Goal: Information Seeking & Learning: Find specific fact

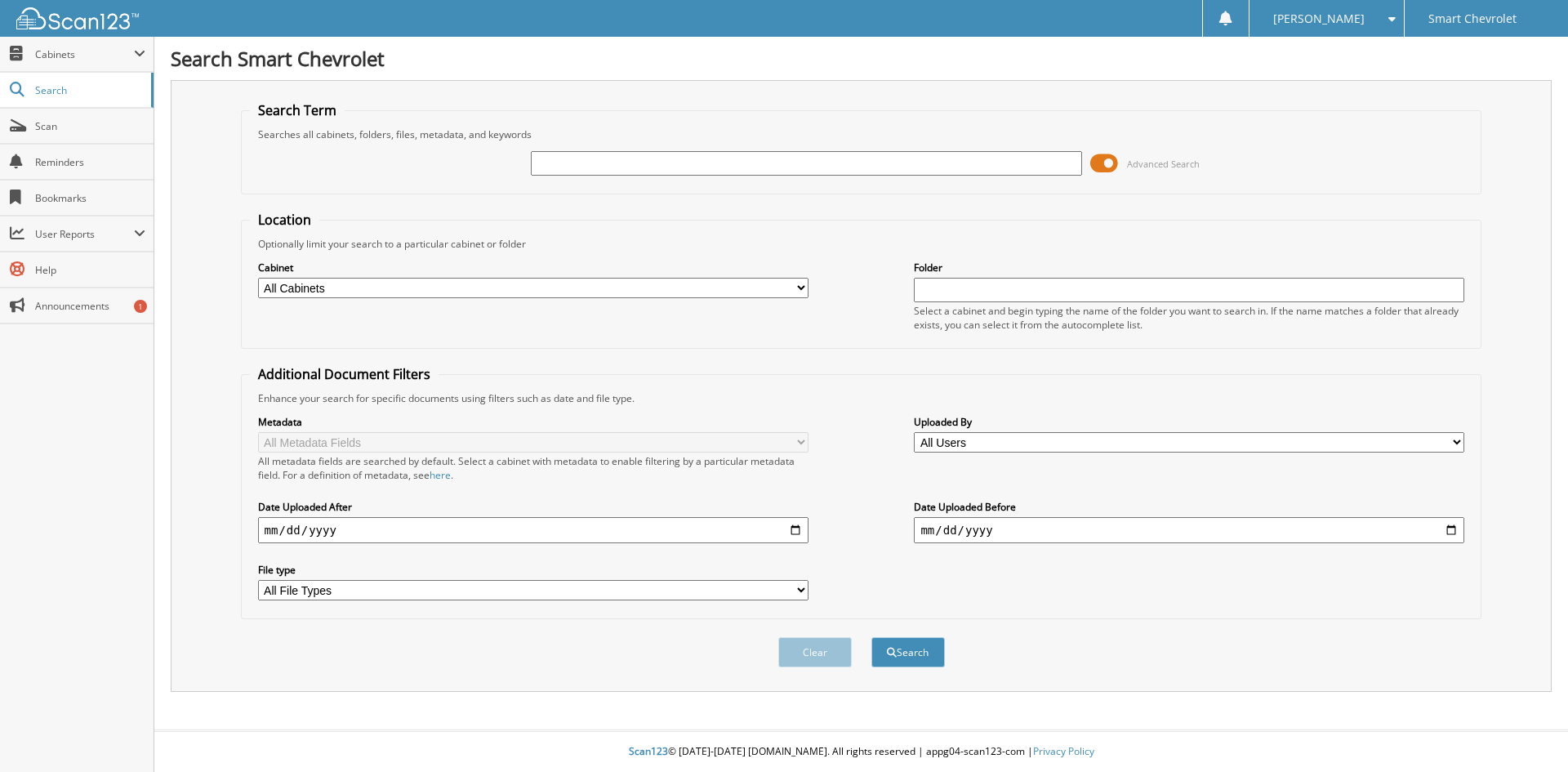
click at [599, 163] on input "text" at bounding box center [806, 163] width 550 height 25
click at [781, 169] on input "text" at bounding box center [806, 163] width 550 height 25
click at [778, 164] on input "text" at bounding box center [806, 163] width 550 height 25
paste input "6072393"
type input "6072393"
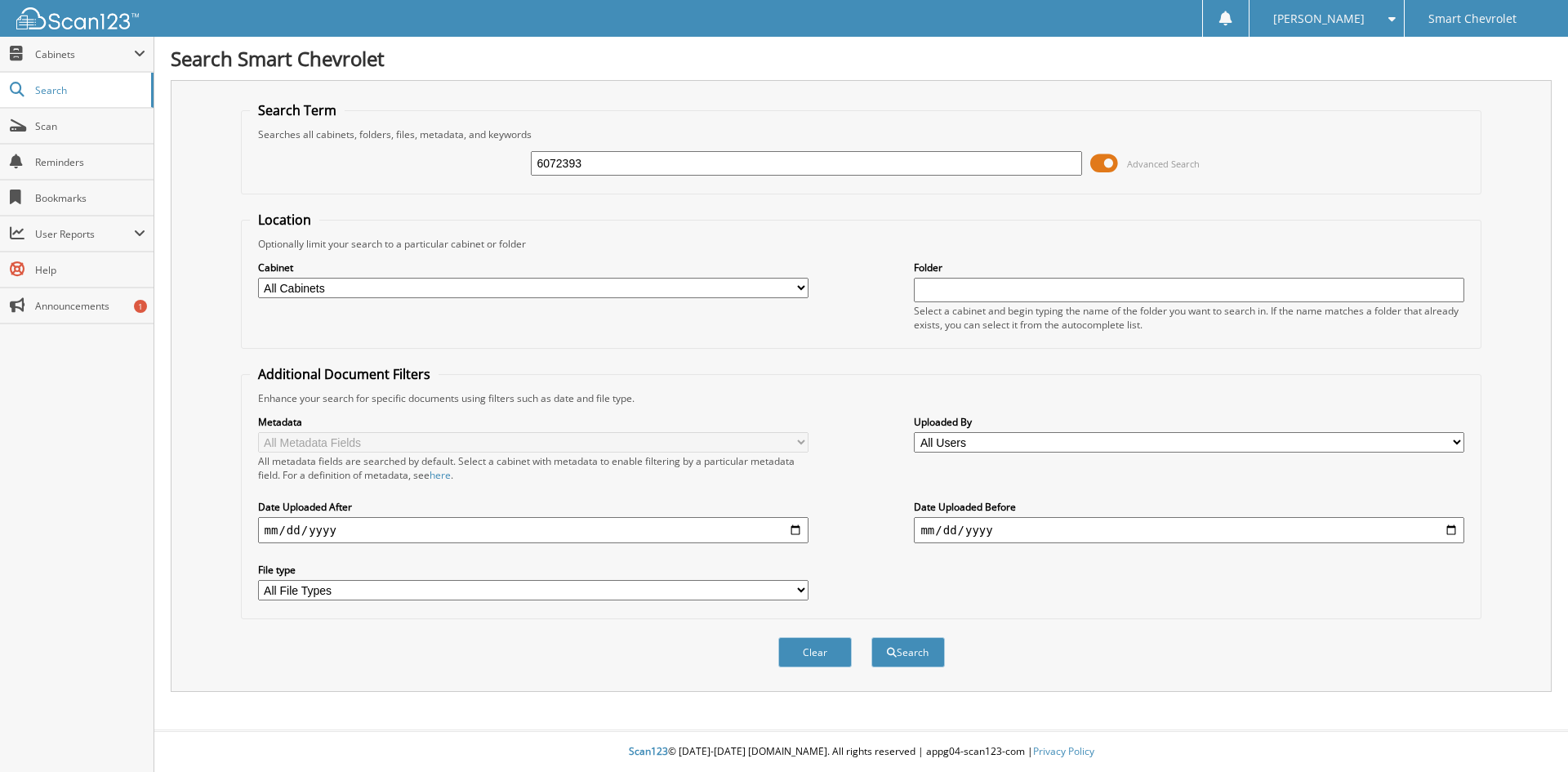
click at [871, 637] on button "Search" at bounding box center [908, 652] width 74 height 30
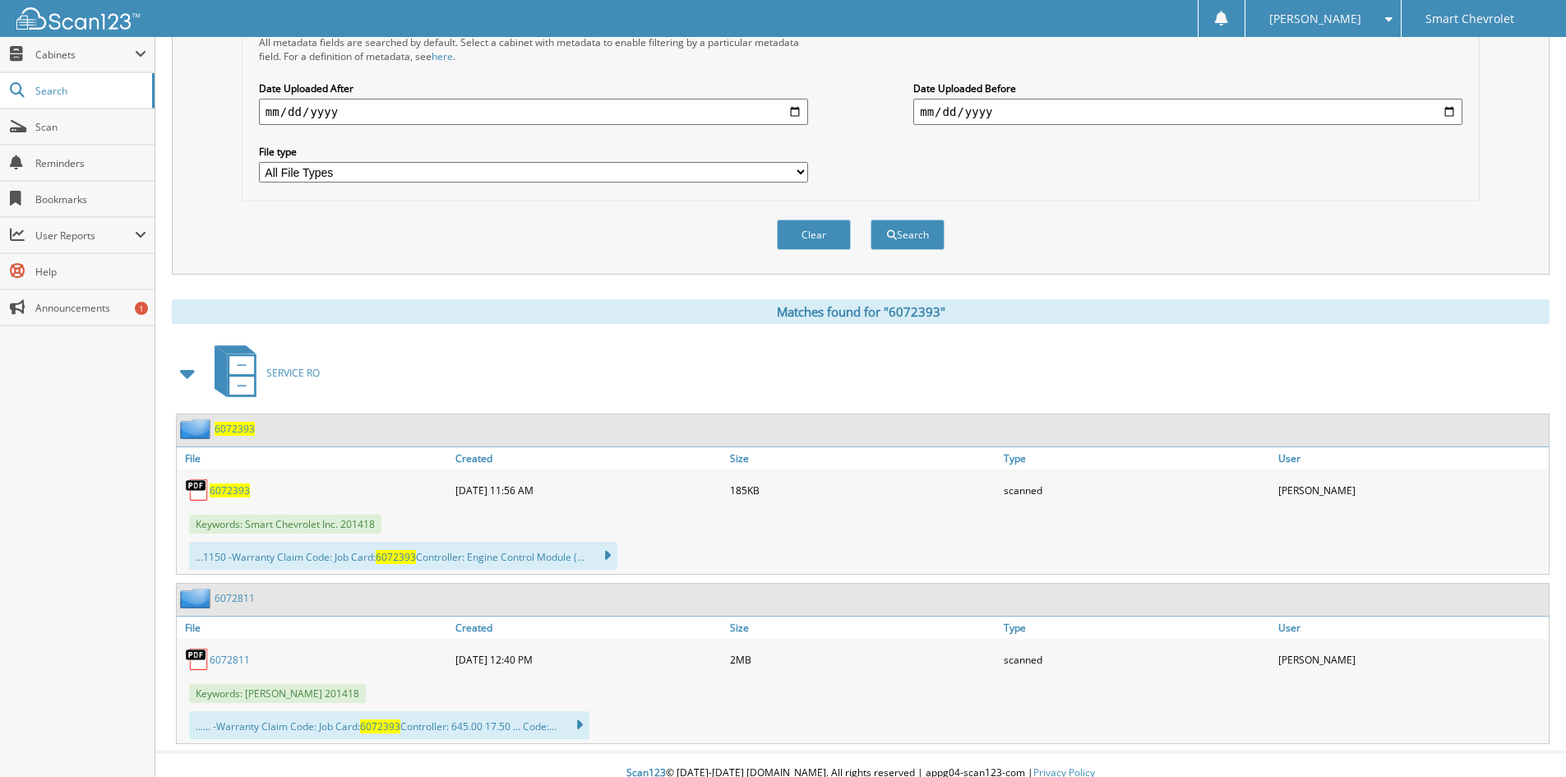
scroll to position [439, 0]
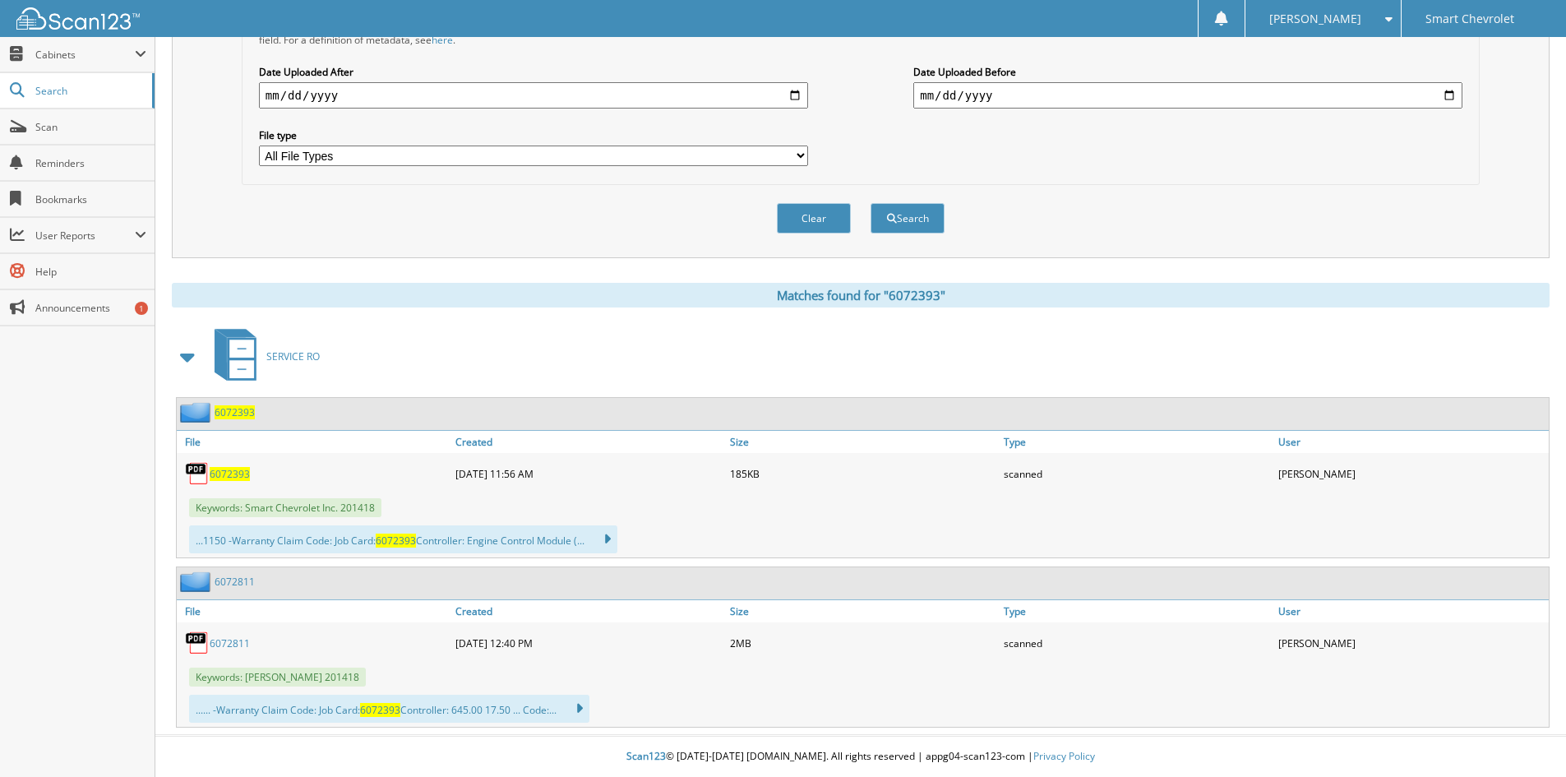
click at [224, 474] on span "6072393" at bounding box center [230, 474] width 40 height 14
click at [308, 679] on span "Keywords: [PERSON_NAME] 201418" at bounding box center [277, 677] width 177 height 19
click at [205, 642] on img at bounding box center [197, 643] width 25 height 25
click at [221, 643] on link "6072811" at bounding box center [230, 643] width 40 height 14
